Goal: Transaction & Acquisition: Download file/media

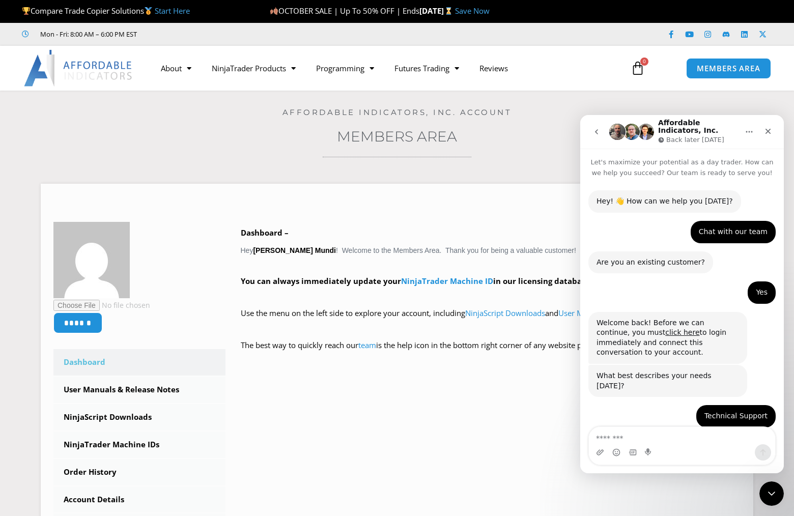
click at [678, 442] on textarea "Message…" at bounding box center [682, 435] width 186 height 17
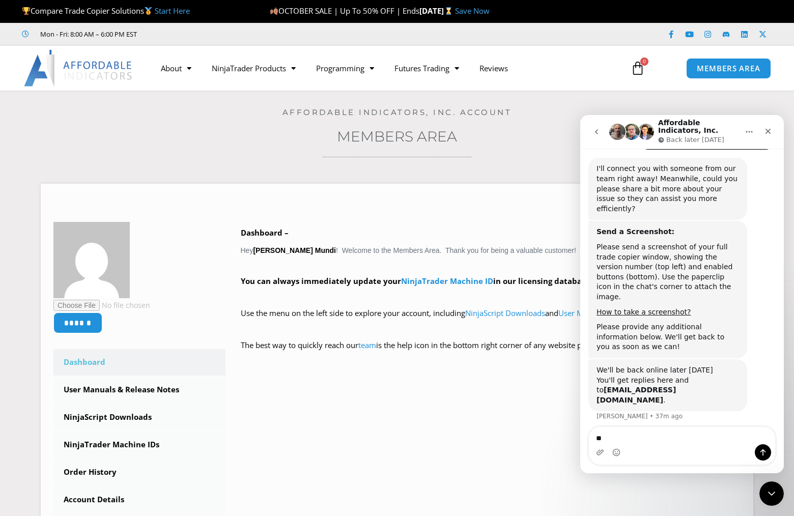
type textarea "***"
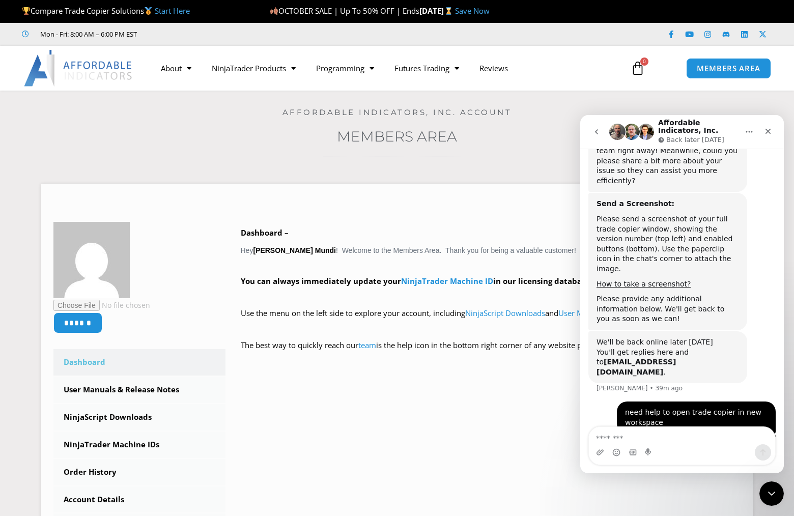
scroll to position [969, 0]
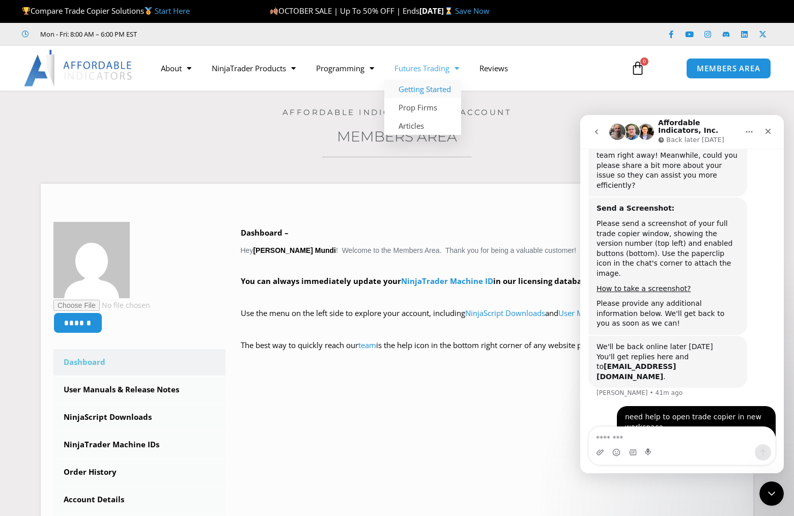
click at [426, 92] on link "Getting Started" at bounding box center [422, 89] width 77 height 18
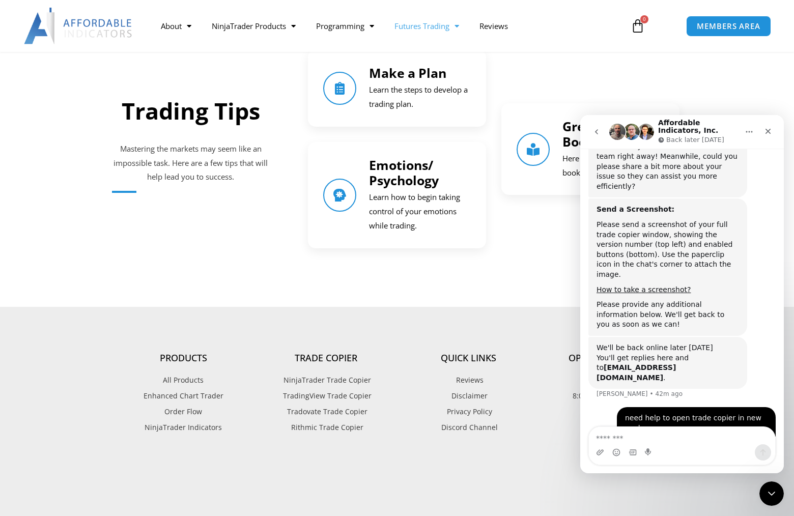
scroll to position [1425, 0]
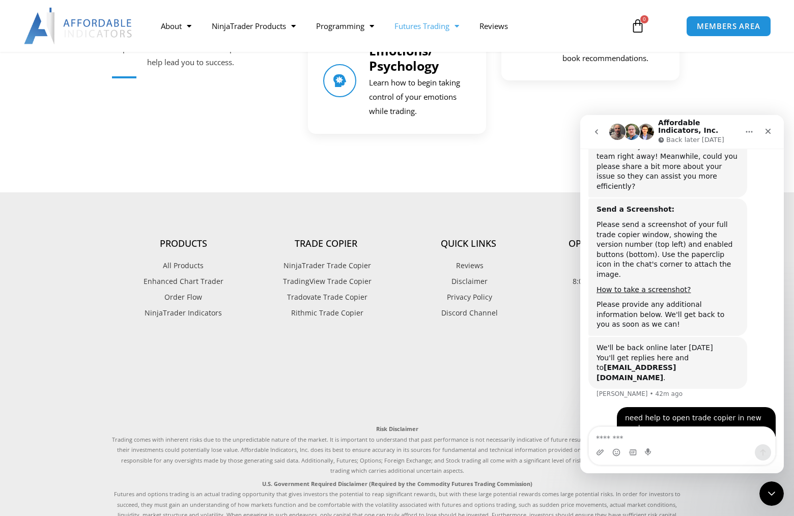
click at [334, 265] on span "NinjaTrader Trade Copier" at bounding box center [326, 265] width 90 height 13
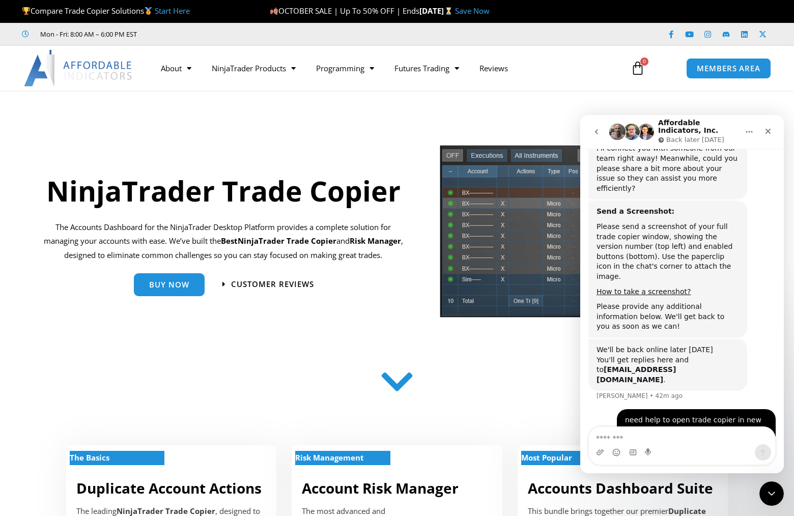
scroll to position [969, 0]
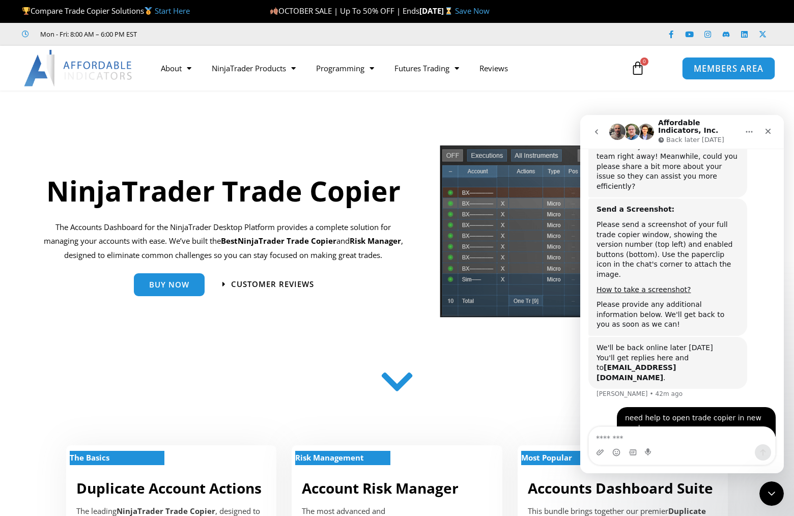
click at [716, 68] on span "MEMBERS AREA" at bounding box center [729, 68] width 70 height 9
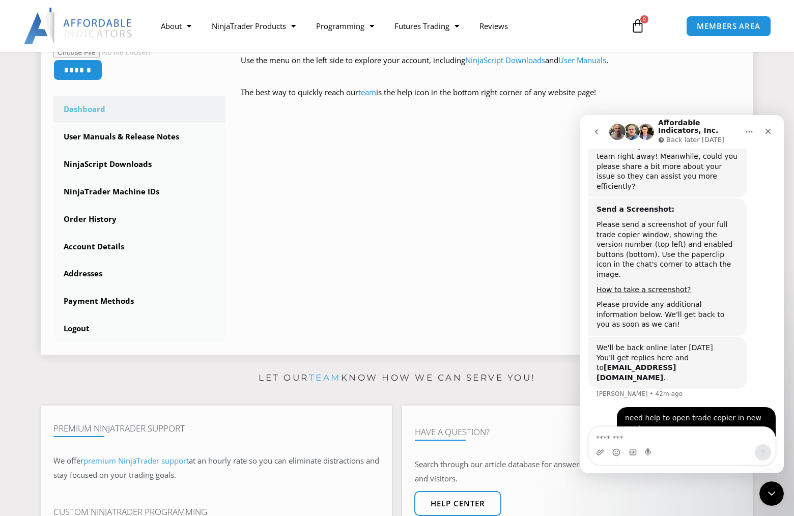
scroll to position [254, 0]
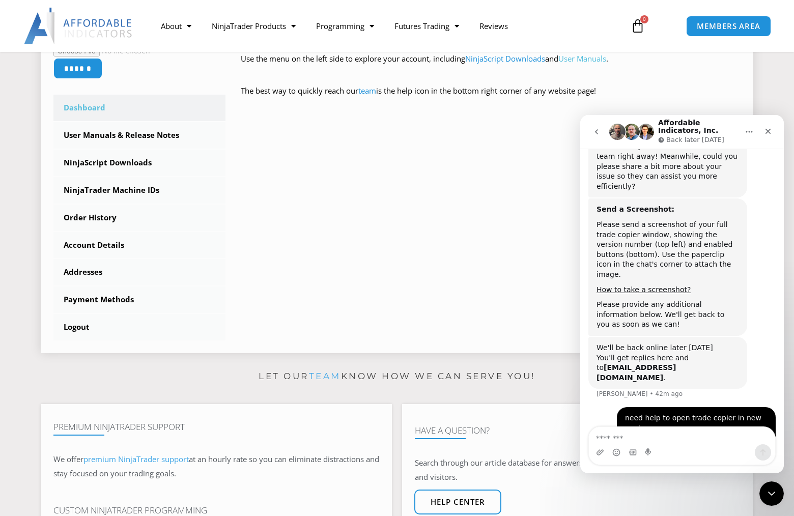
click at [599, 61] on link "User Manuals" at bounding box center [582, 58] width 48 height 10
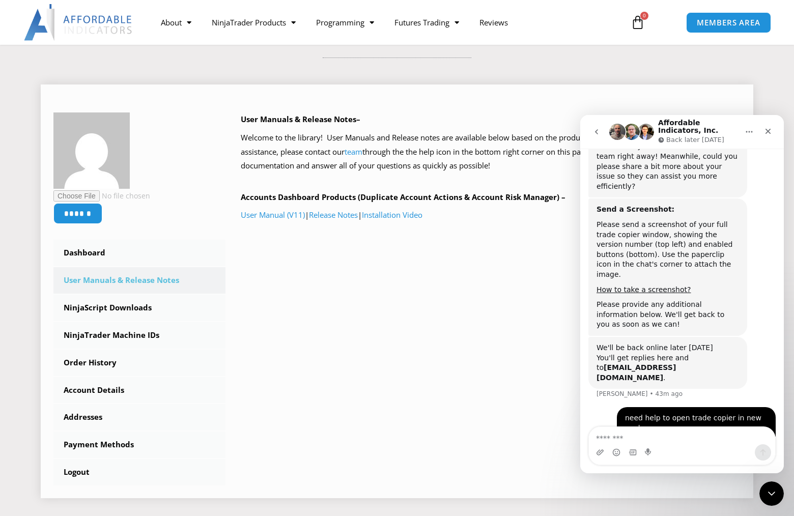
scroll to position [102, 0]
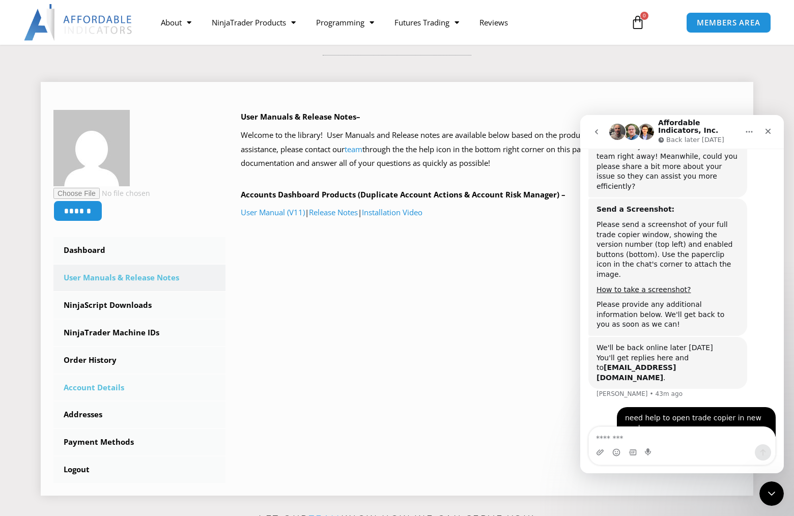
click at [107, 389] on link "Account Details" at bounding box center [139, 388] width 172 height 26
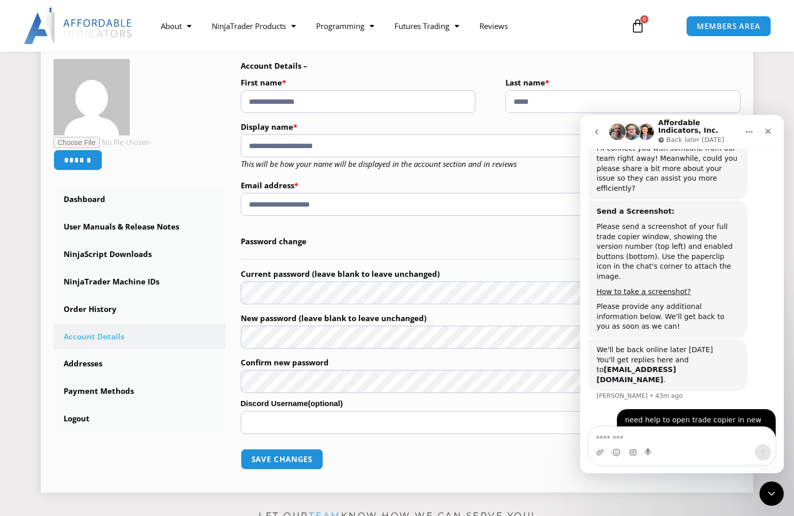
scroll to position [969, 0]
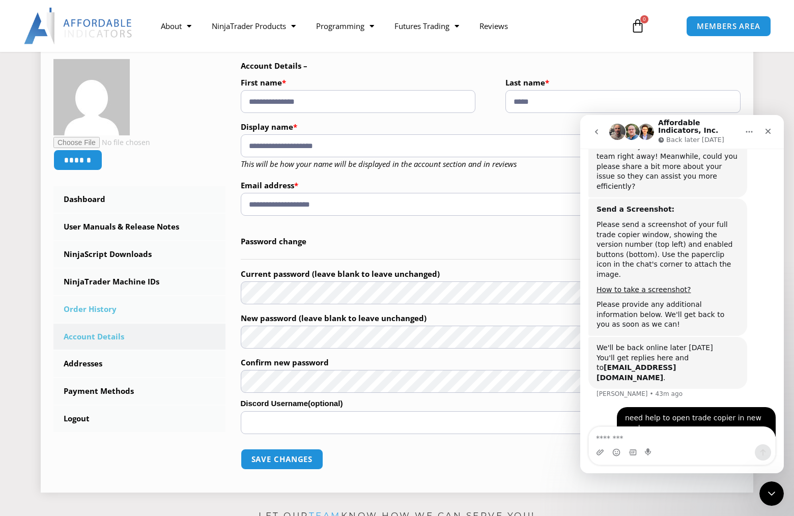
click at [99, 312] on link "Order History" at bounding box center [139, 309] width 172 height 26
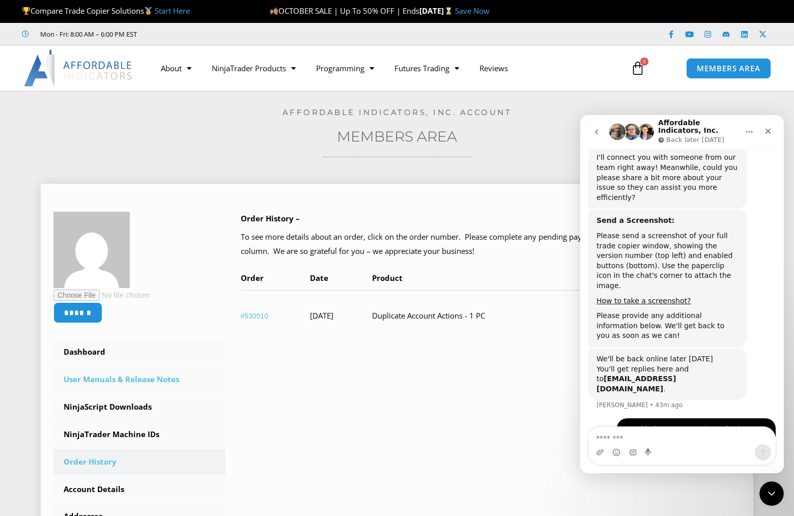
click at [138, 379] on link "User Manuals & Release Notes" at bounding box center [139, 379] width 172 height 26
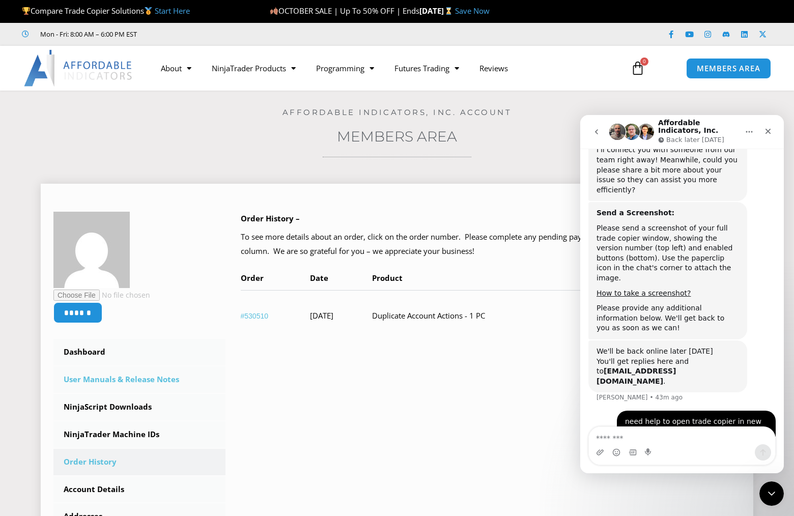
scroll to position [969, 0]
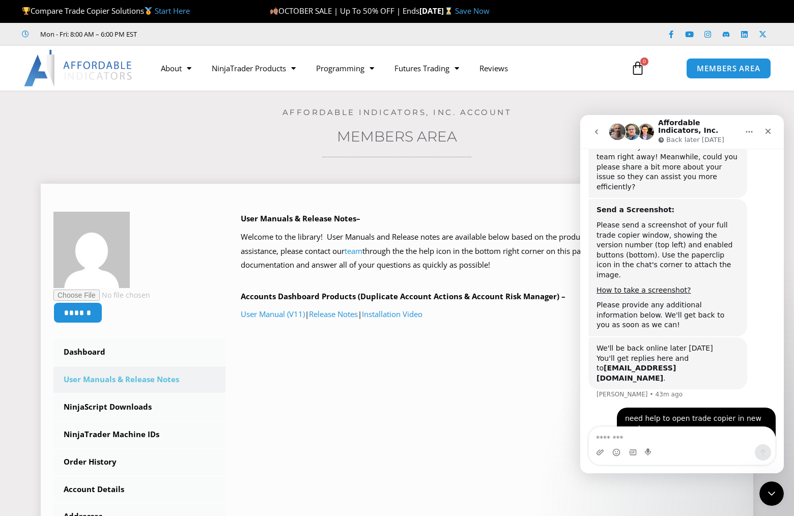
scroll to position [969, 0]
click at [405, 317] on link "Installation Video" at bounding box center [392, 314] width 61 height 10
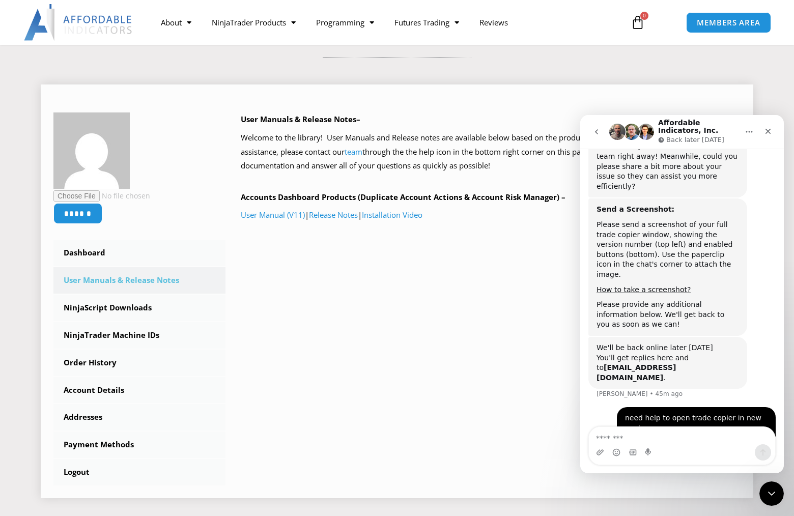
scroll to position [102, 0]
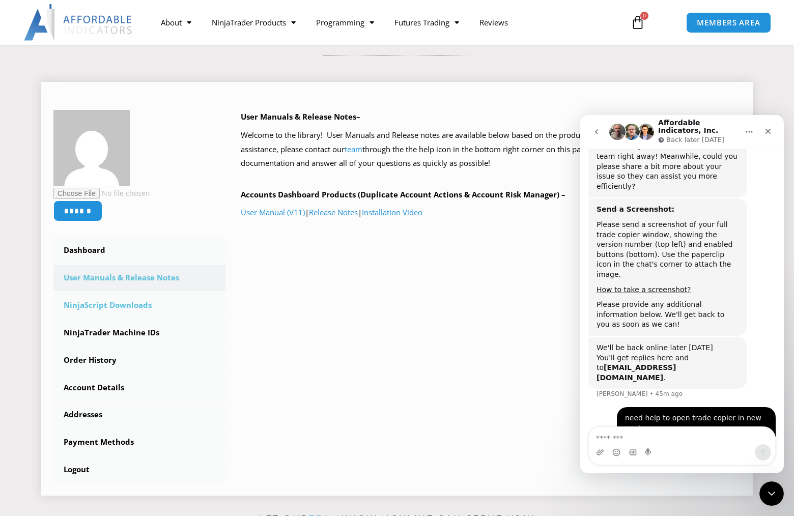
click at [119, 304] on link "NinjaScript Downloads" at bounding box center [139, 305] width 172 height 26
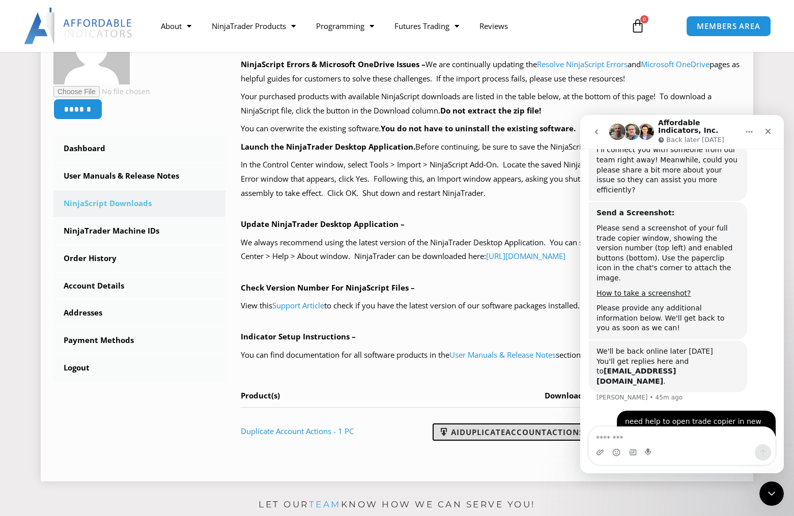
scroll to position [969, 0]
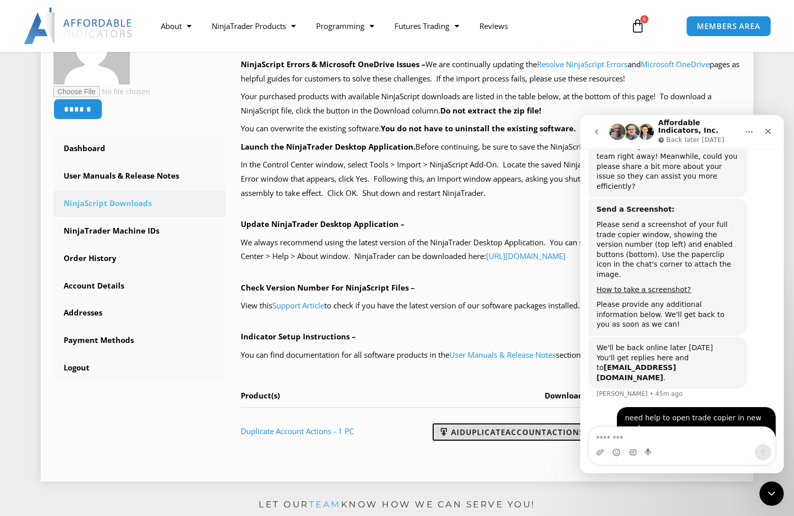
click at [491, 432] on link "AIDuplicateAccountActions_NT8_[TECHNICAL_ID].zip" at bounding box center [564, 431] width 263 height 17
click at [420, 448] on td "AIDuplicateAccountActions_NT8_[TECHNICAL_ID].zip" at bounding box center [568, 430] width 346 height 47
